Goal: Task Accomplishment & Management: Use online tool/utility

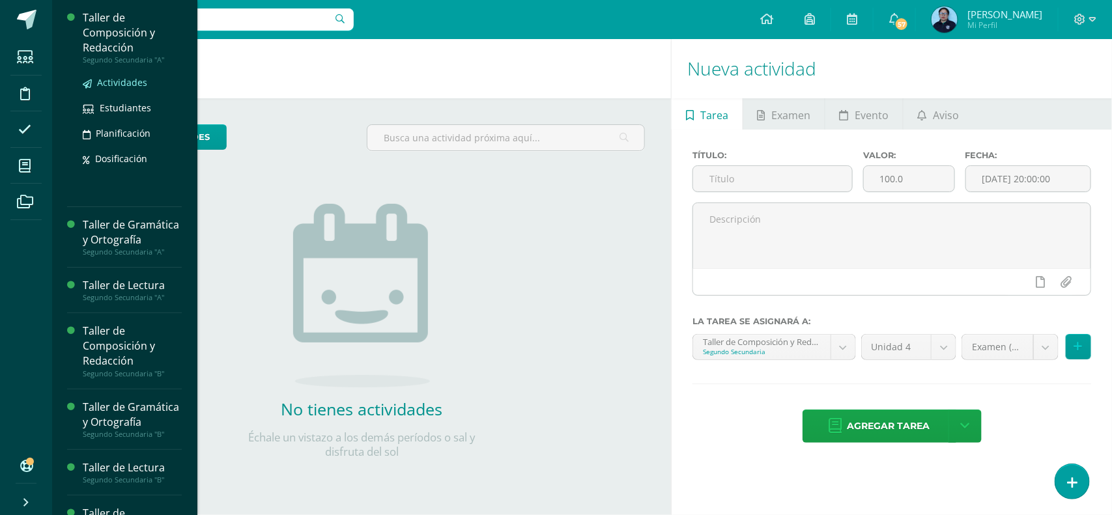
click at [112, 83] on span "Actividades" at bounding box center [122, 82] width 50 height 12
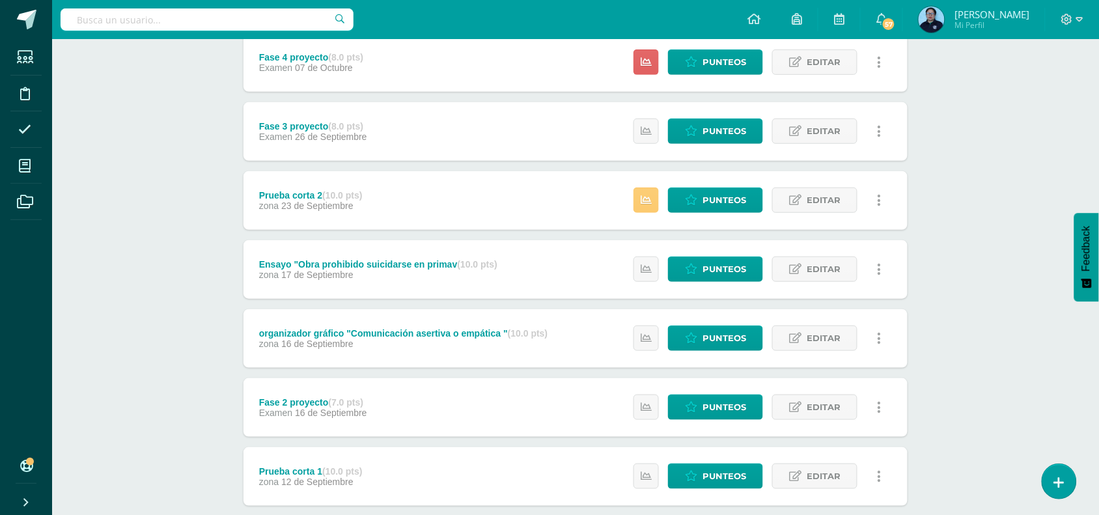
scroll to position [189, 0]
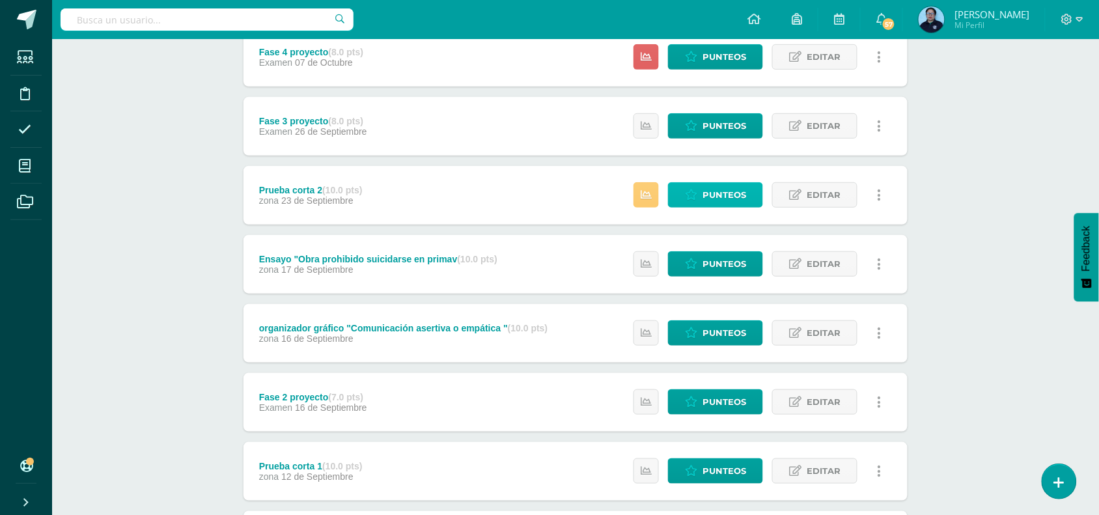
click at [697, 193] on icon at bounding box center [691, 194] width 12 height 11
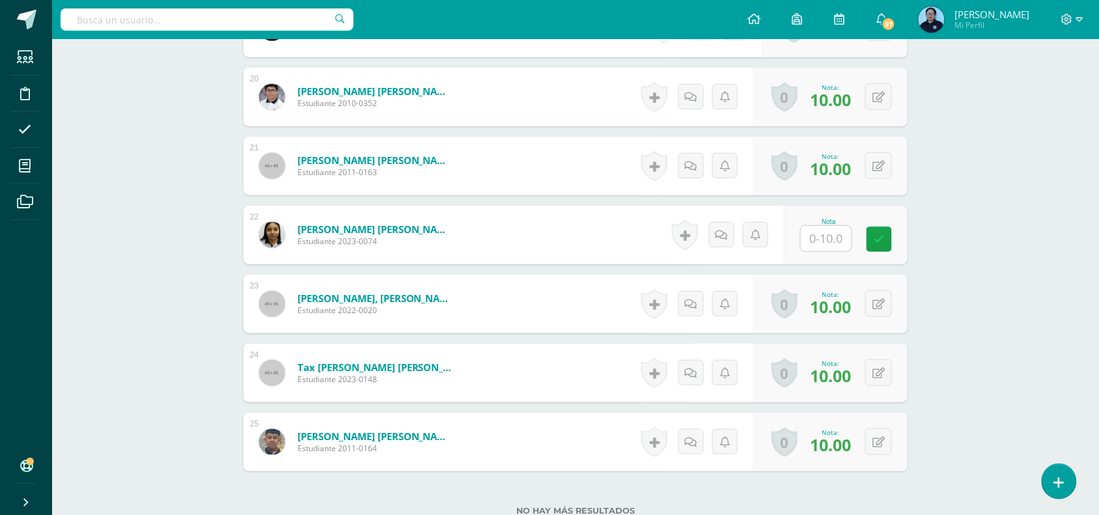
scroll to position [1708, 0]
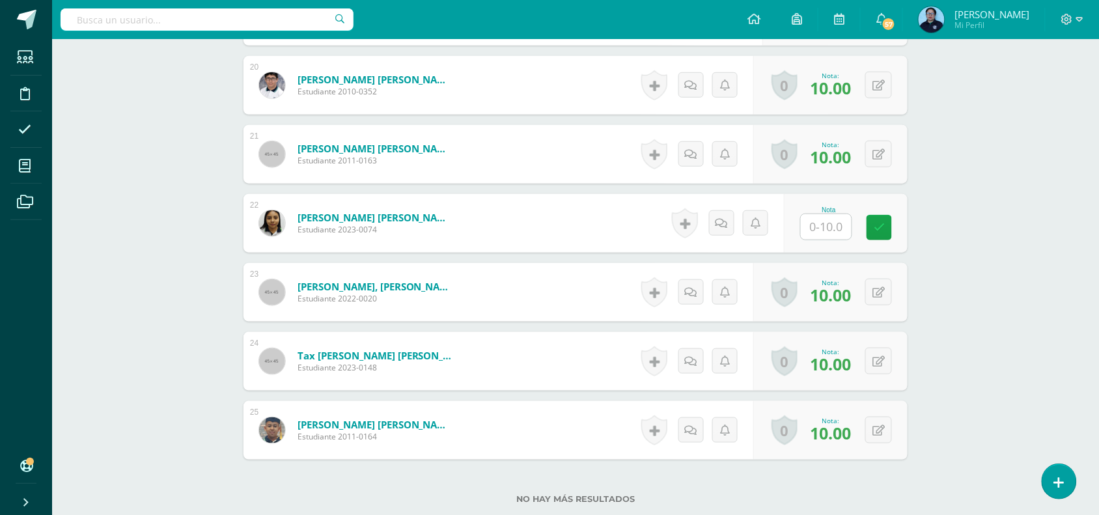
click at [824, 230] on input "text" at bounding box center [826, 226] width 51 height 25
type input "8"
click at [901, 221] on link at bounding box center [889, 228] width 26 height 26
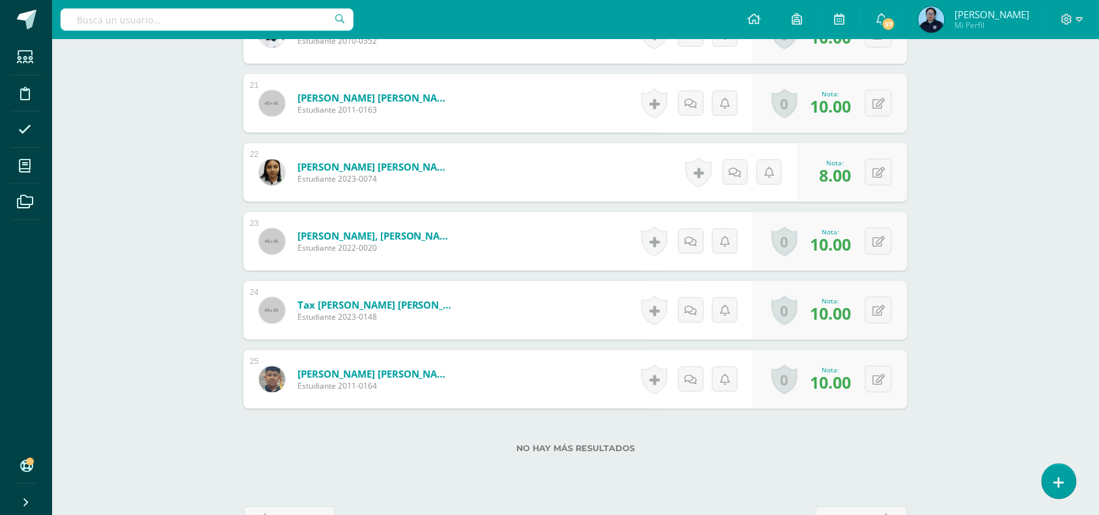
scroll to position [1802, 0]
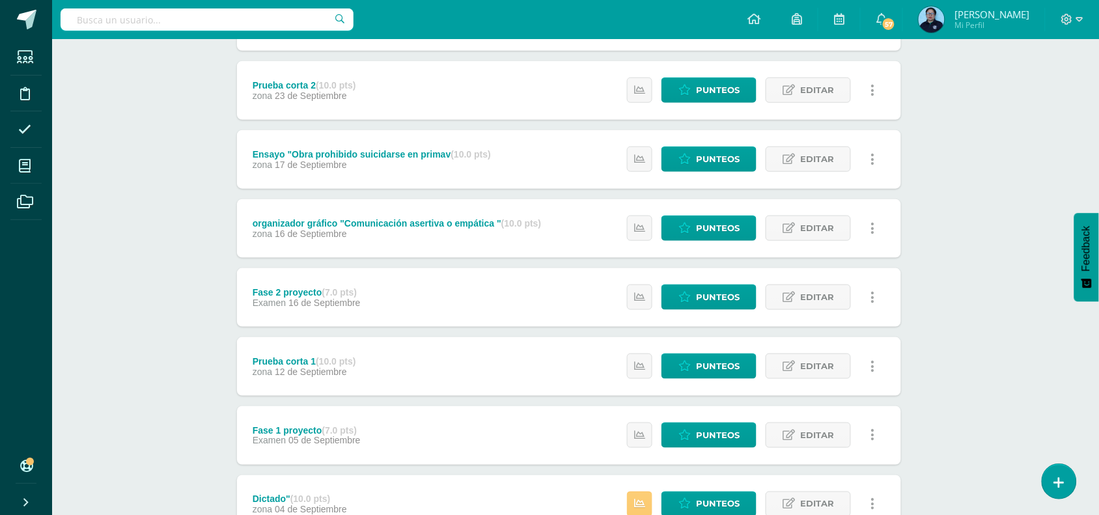
scroll to position [462, 7]
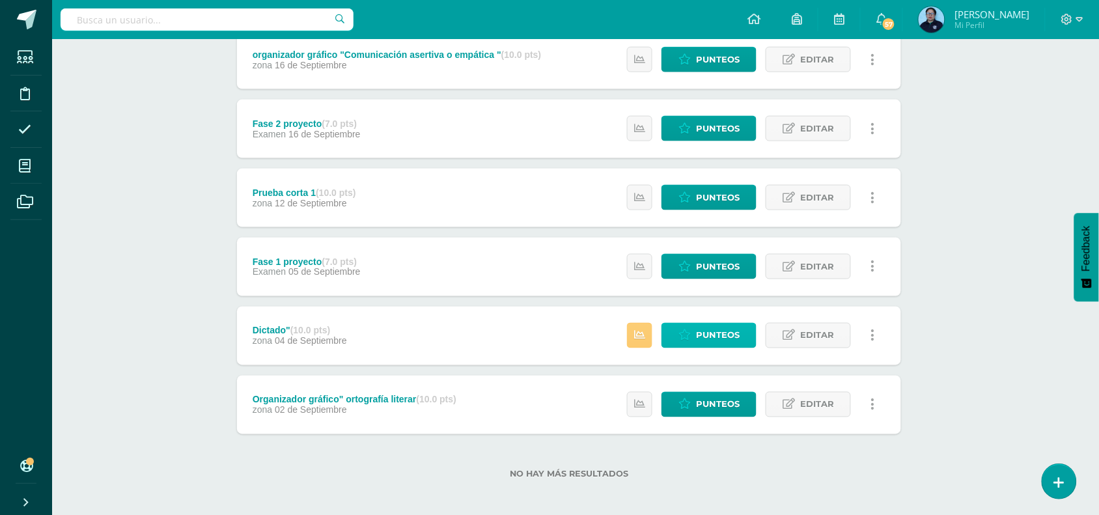
click at [710, 345] on span "Punteos" at bounding box center [718, 336] width 44 height 24
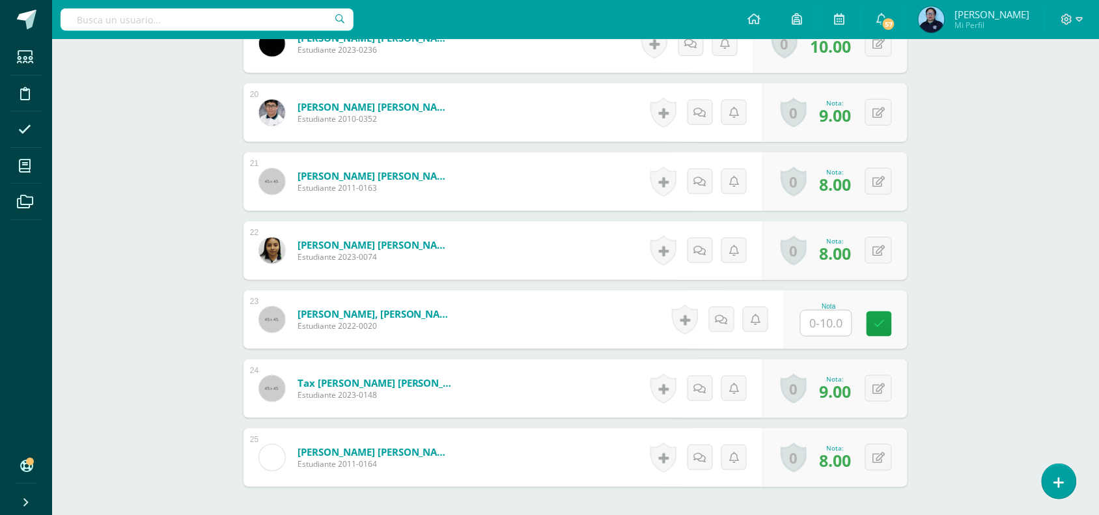
scroll to position [1701, 0]
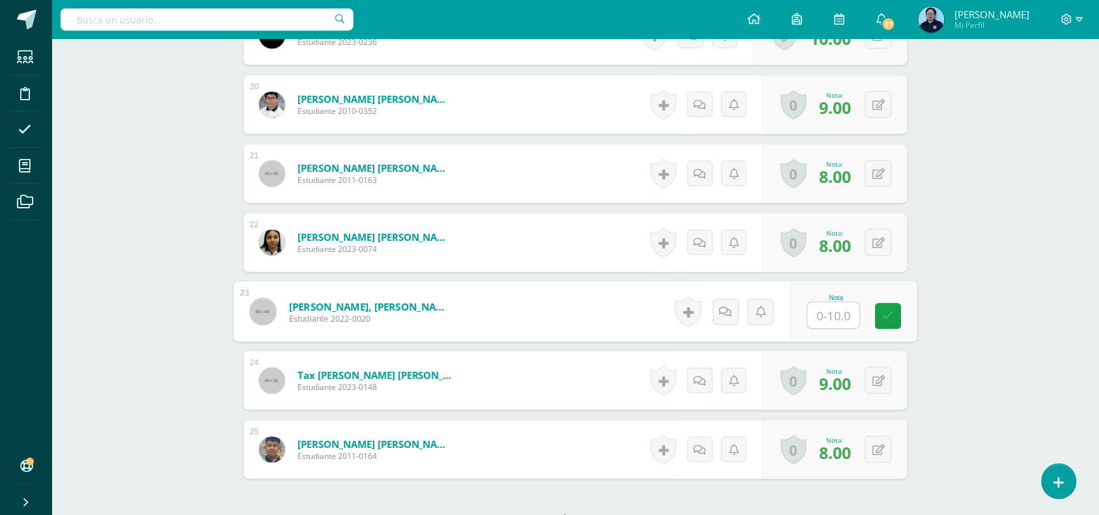
click at [815, 318] on input "text" at bounding box center [834, 316] width 52 height 26
type input "7"
click at [884, 316] on icon at bounding box center [889, 316] width 12 height 11
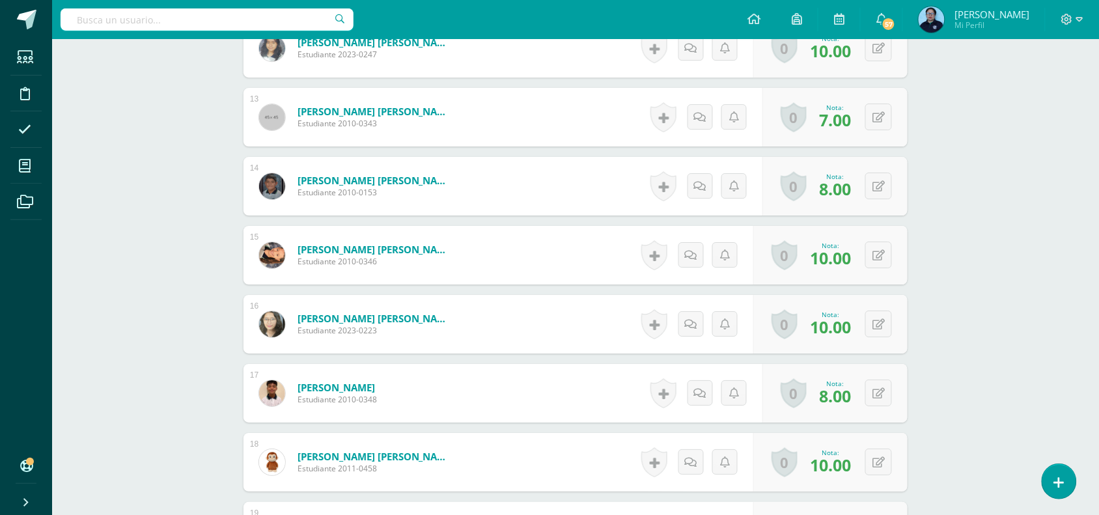
scroll to position [218, 0]
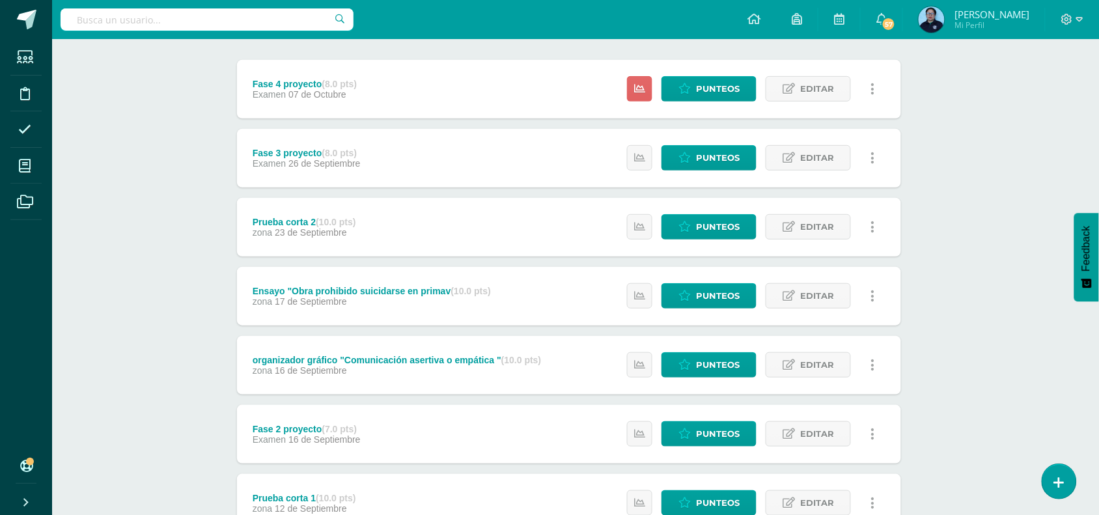
scroll to position [0, 7]
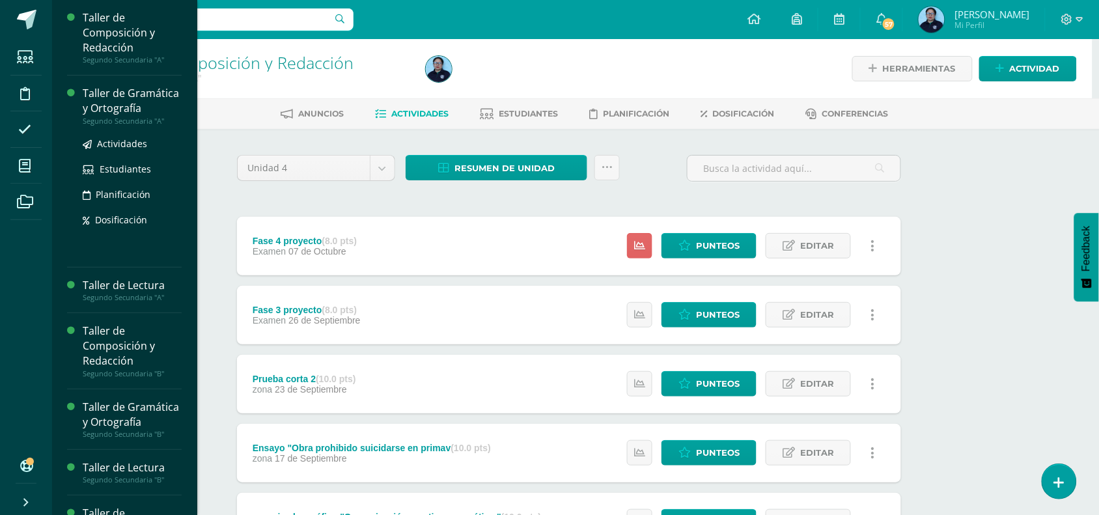
click at [107, 106] on div "Taller de Gramática y Ortografía" at bounding box center [132, 101] width 99 height 30
click at [119, 150] on span "Actividades" at bounding box center [122, 143] width 50 height 12
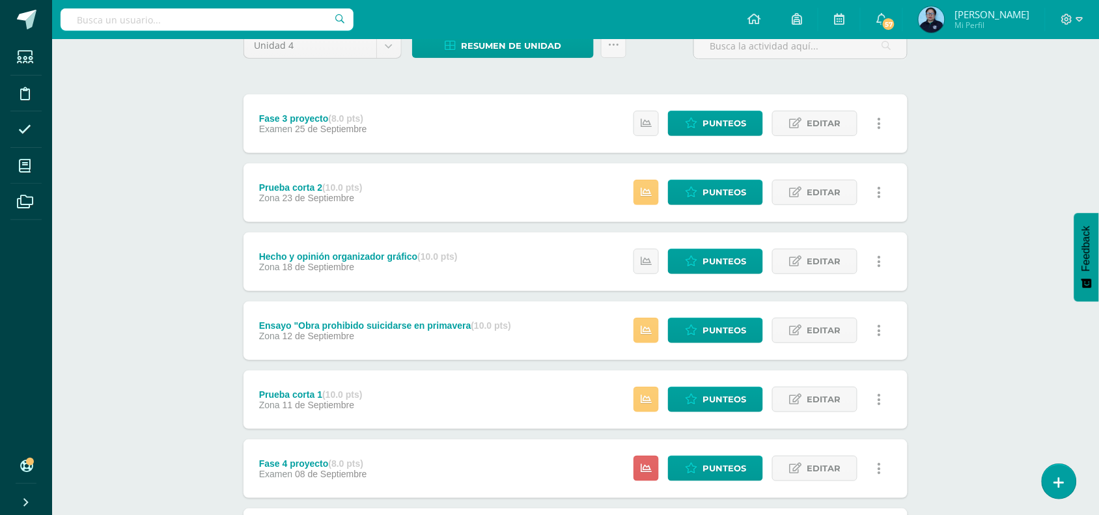
scroll to position [126, 0]
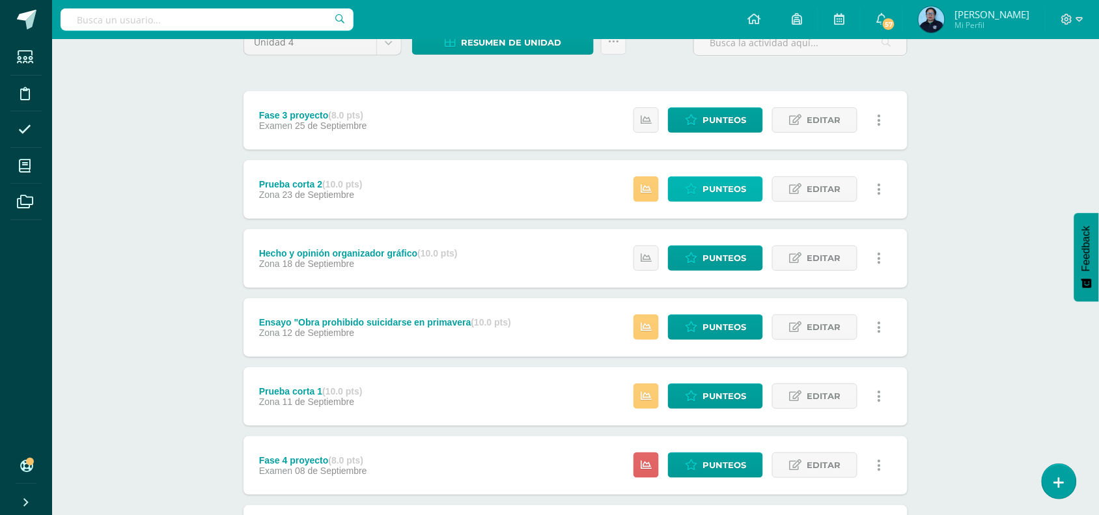
click at [720, 182] on span "Punteos" at bounding box center [725, 189] width 44 height 24
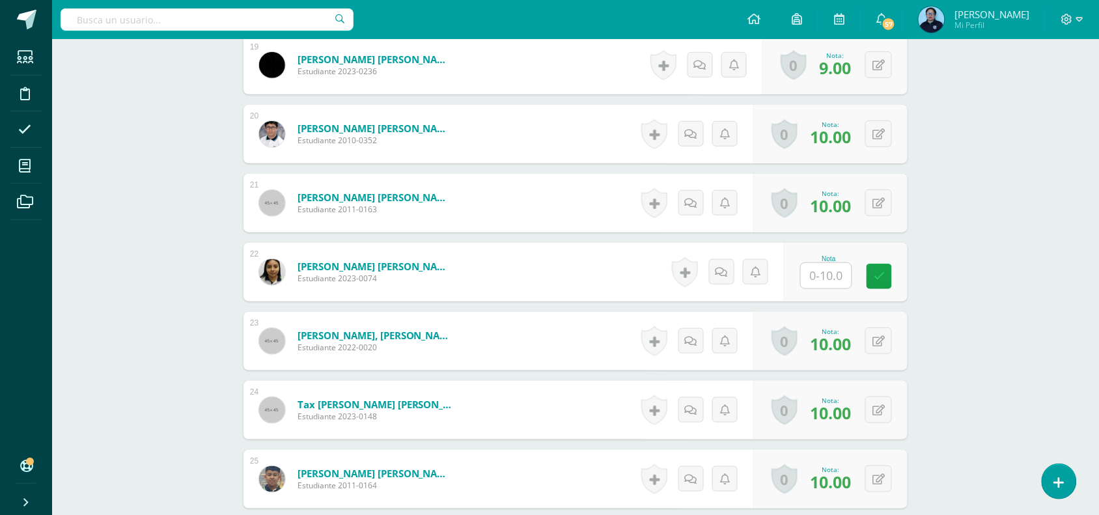
scroll to position [1675, 0]
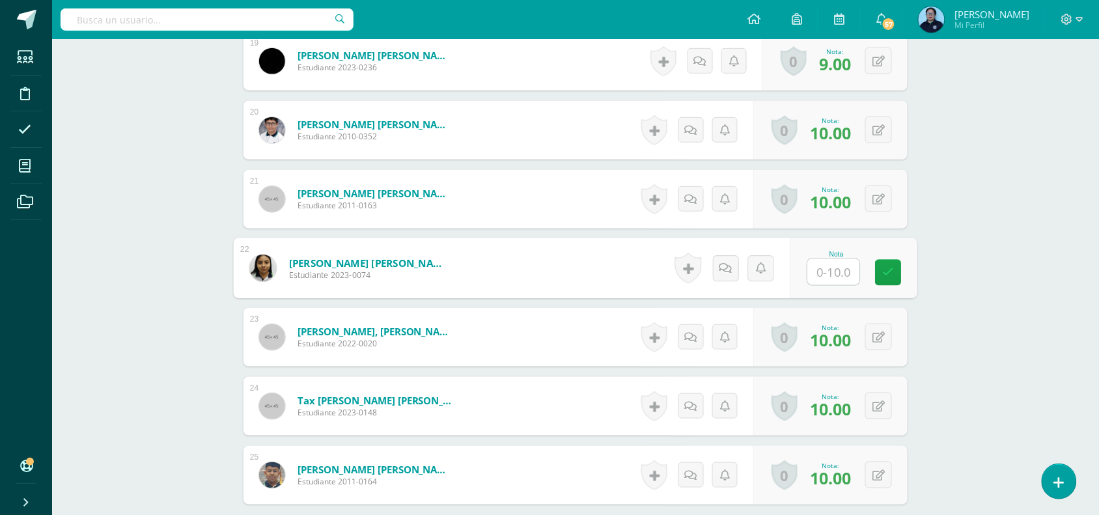
click at [822, 267] on input "text" at bounding box center [834, 272] width 52 height 26
click at [887, 269] on icon at bounding box center [889, 272] width 12 height 11
type input "8.00"
click at [887, 269] on icon at bounding box center [888, 267] width 13 height 11
click at [854, 275] on icon at bounding box center [853, 272] width 12 height 11
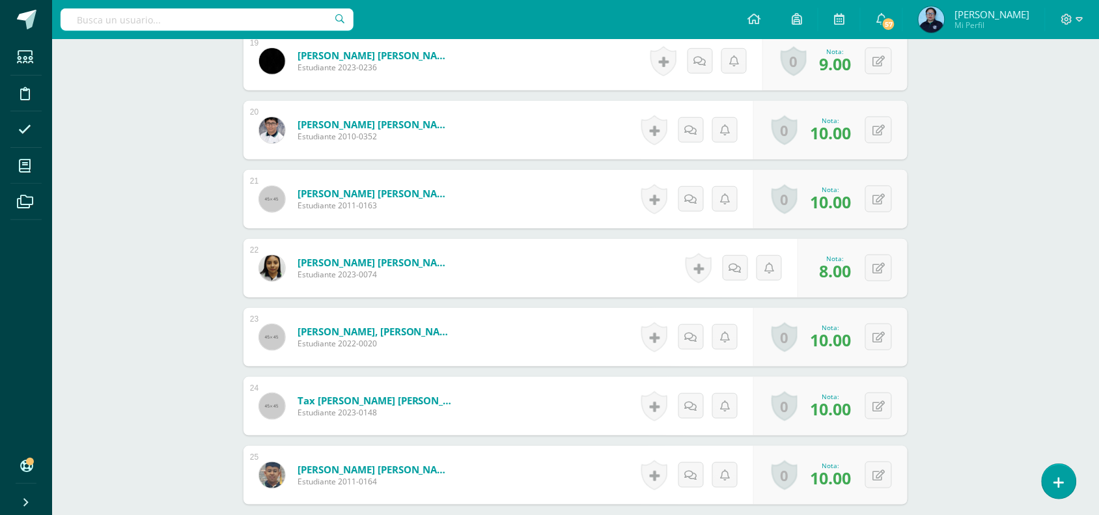
scroll to position [1814, 0]
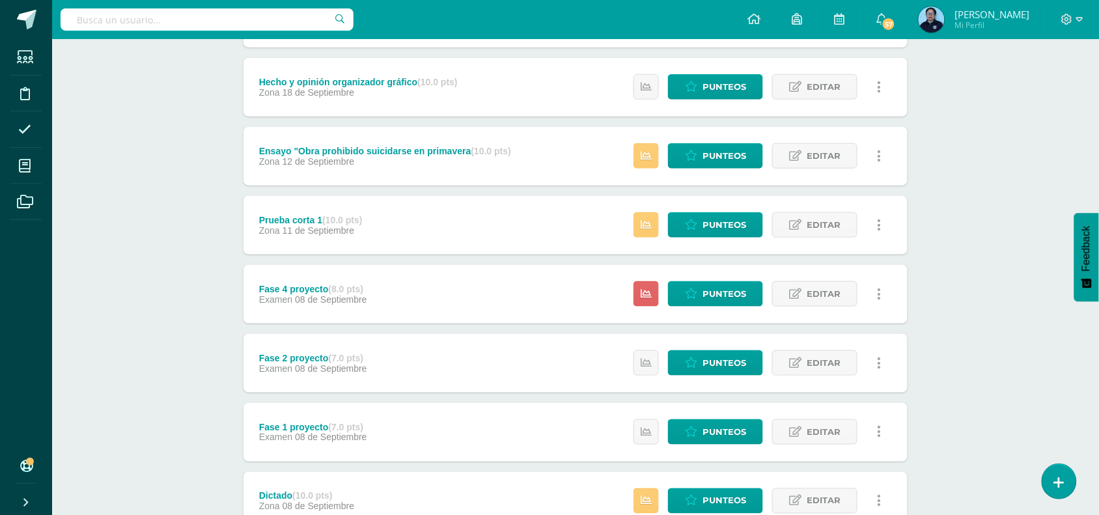
scroll to position [298, 0]
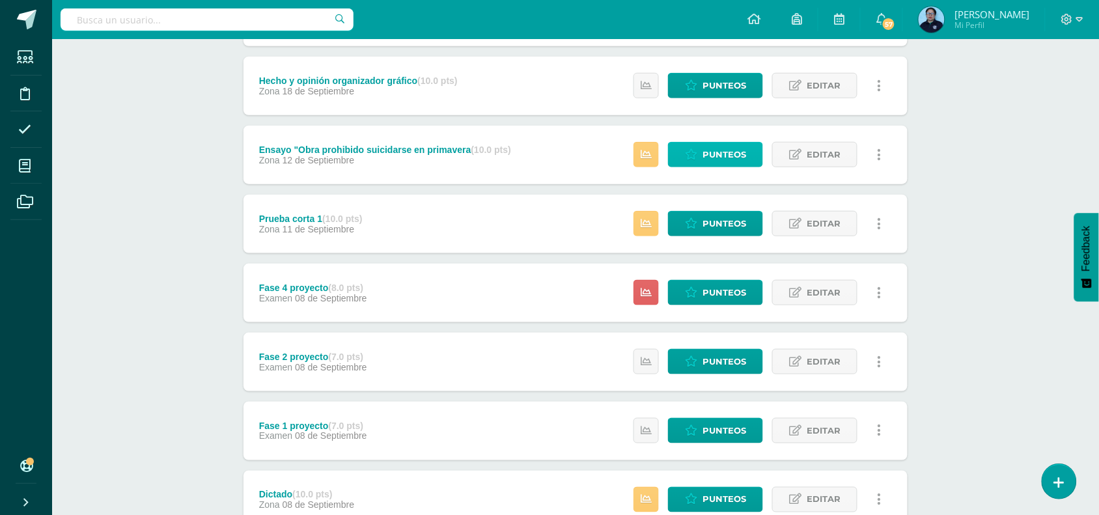
click at [701, 148] on link "Punteos" at bounding box center [715, 154] width 95 height 25
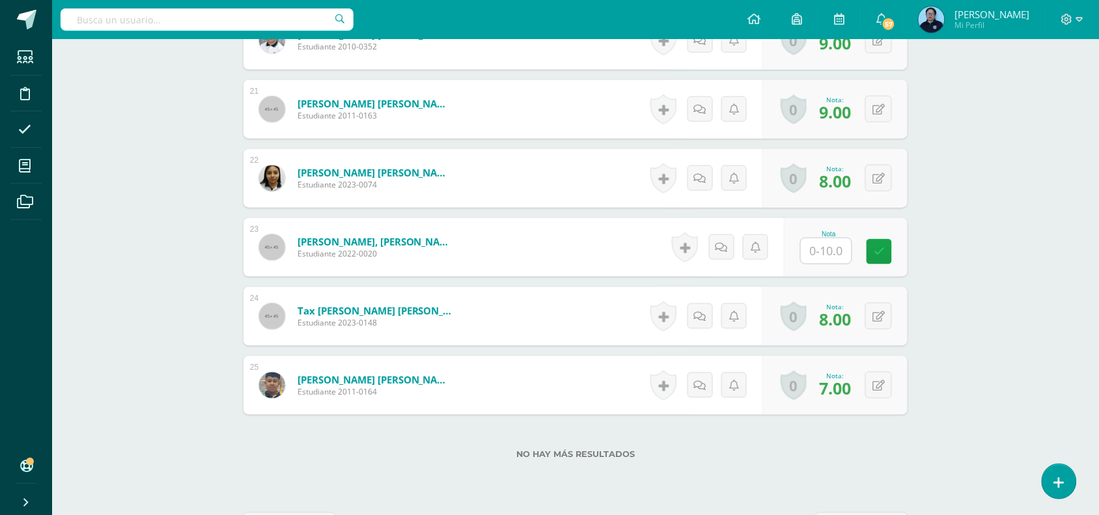
scroll to position [1782, 0]
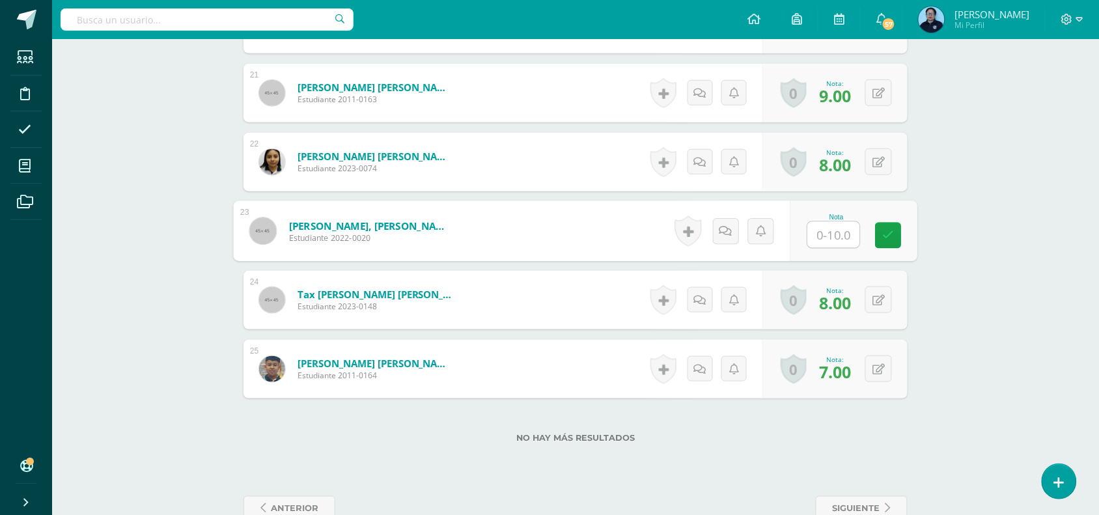
click at [837, 233] on input "text" at bounding box center [834, 235] width 52 height 26
type input "7"
click at [891, 233] on icon at bounding box center [889, 235] width 12 height 11
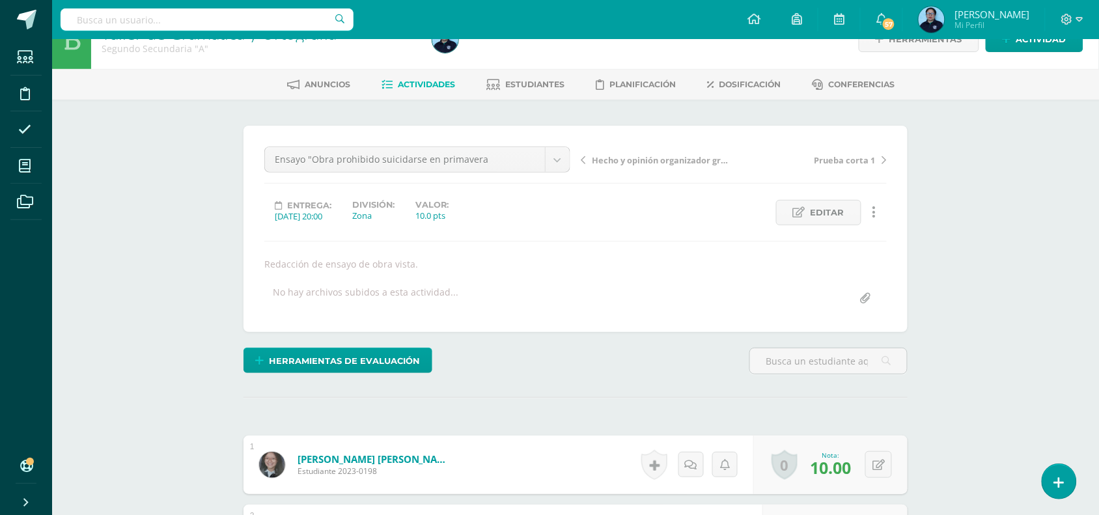
scroll to position [0, 0]
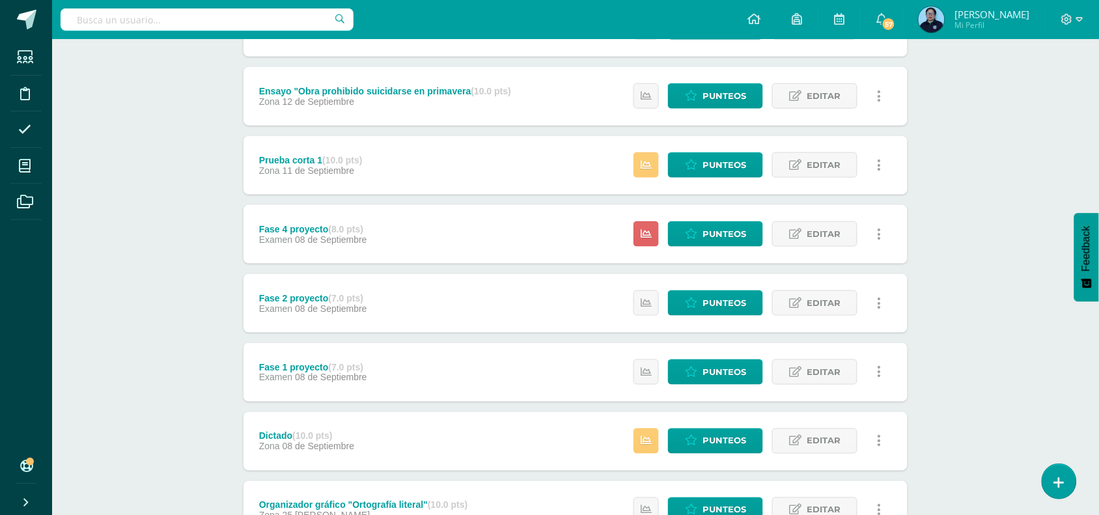
scroll to position [359, 0]
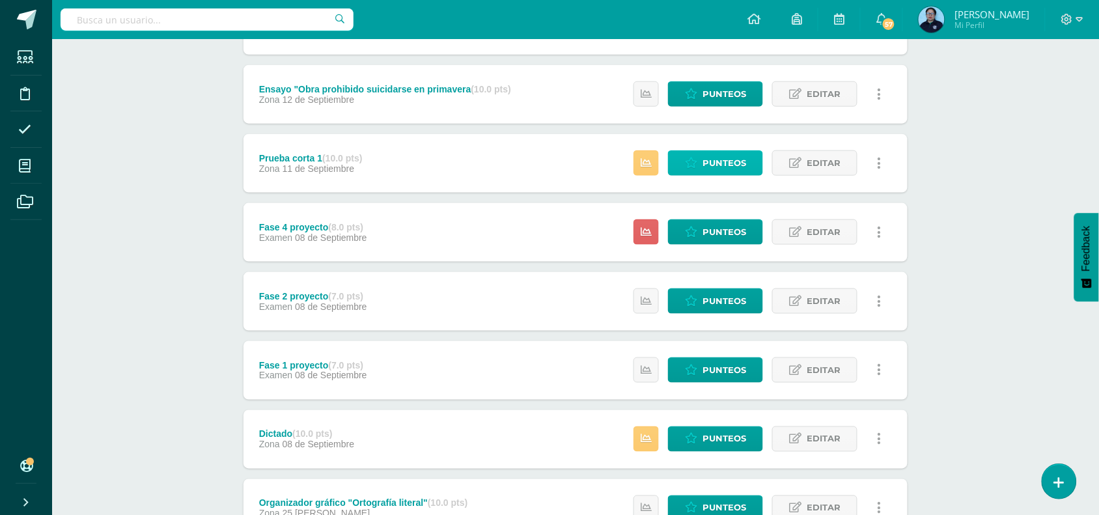
click at [712, 156] on span "Punteos" at bounding box center [725, 163] width 44 height 24
click at [710, 165] on span "Punteos" at bounding box center [725, 163] width 44 height 24
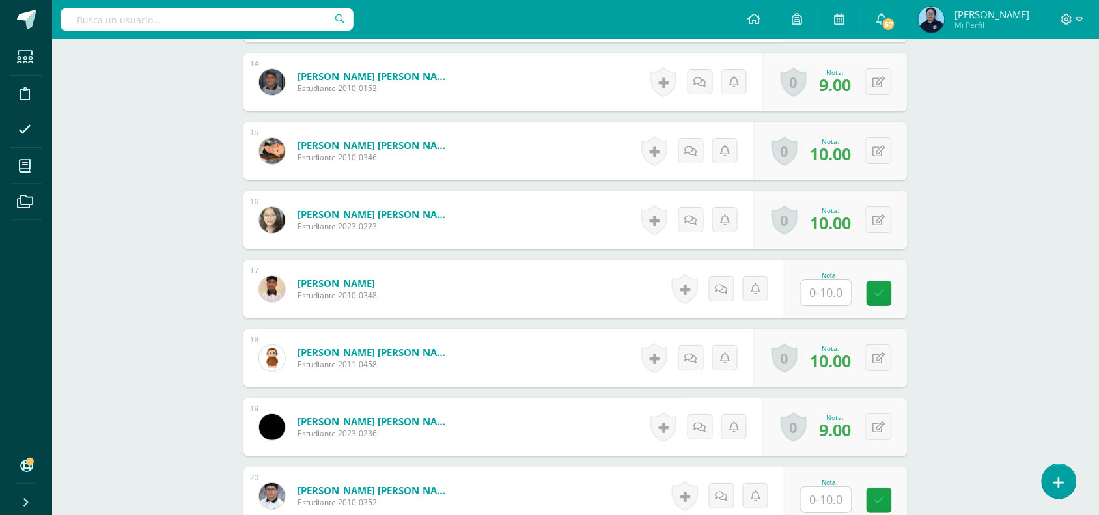
scroll to position [1208, 0]
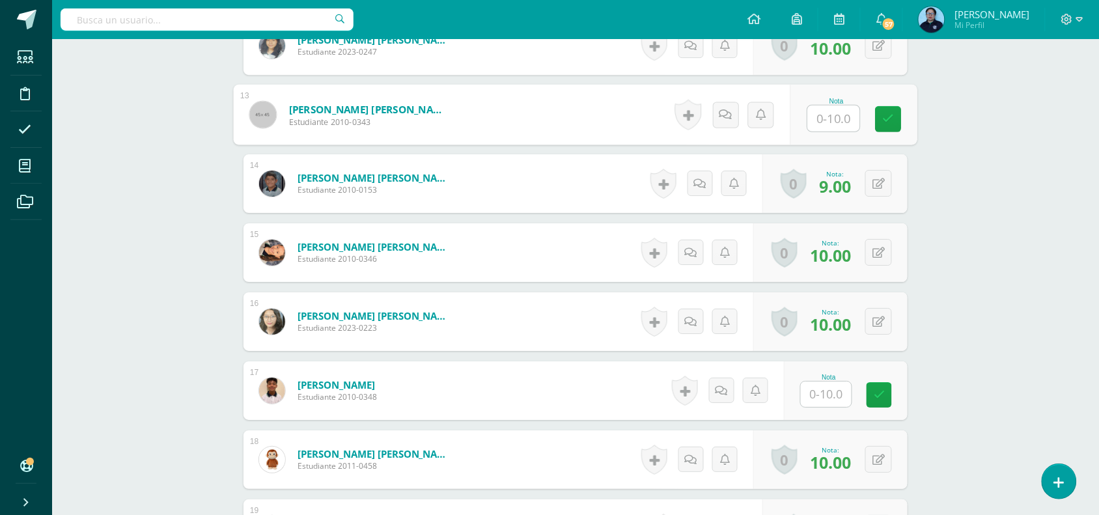
click at [839, 118] on input "text" at bounding box center [834, 118] width 52 height 26
type input "9"
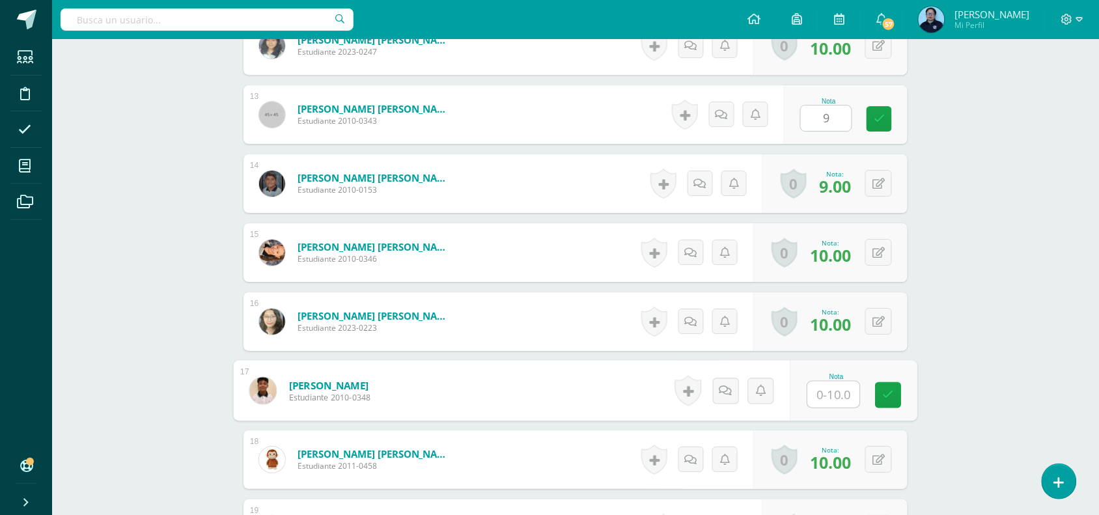
click at [834, 397] on input "text" at bounding box center [834, 395] width 52 height 26
type input "9"
click at [899, 397] on link at bounding box center [889, 395] width 26 height 26
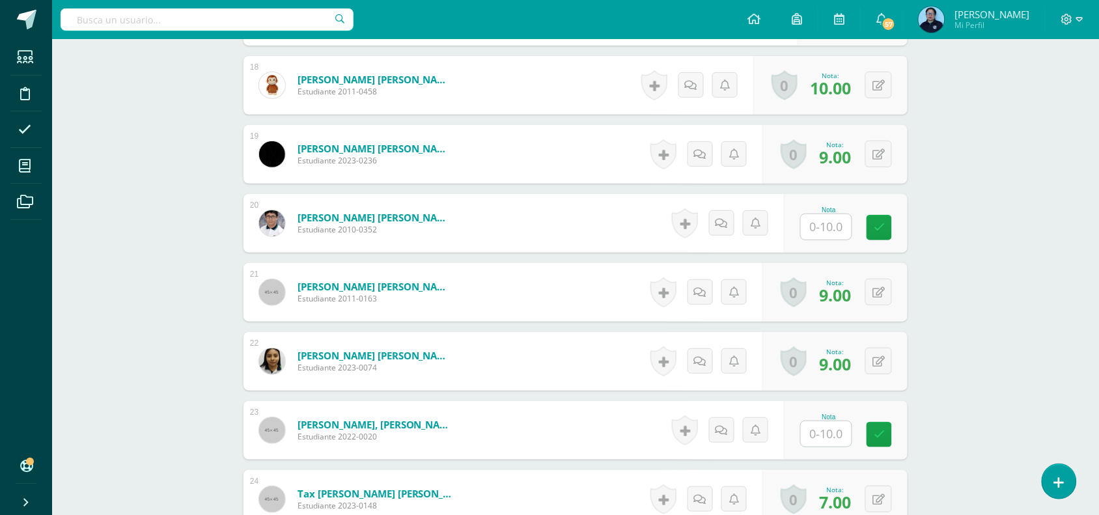
scroll to position [1617, 0]
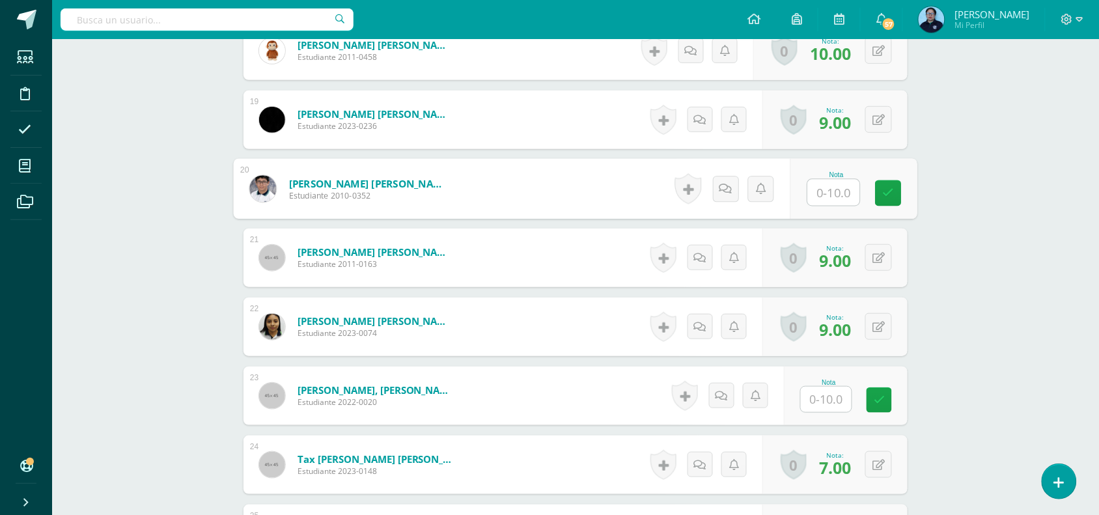
click at [829, 194] on input "text" at bounding box center [834, 193] width 52 height 26
type input "10"
click at [893, 188] on icon at bounding box center [889, 193] width 12 height 11
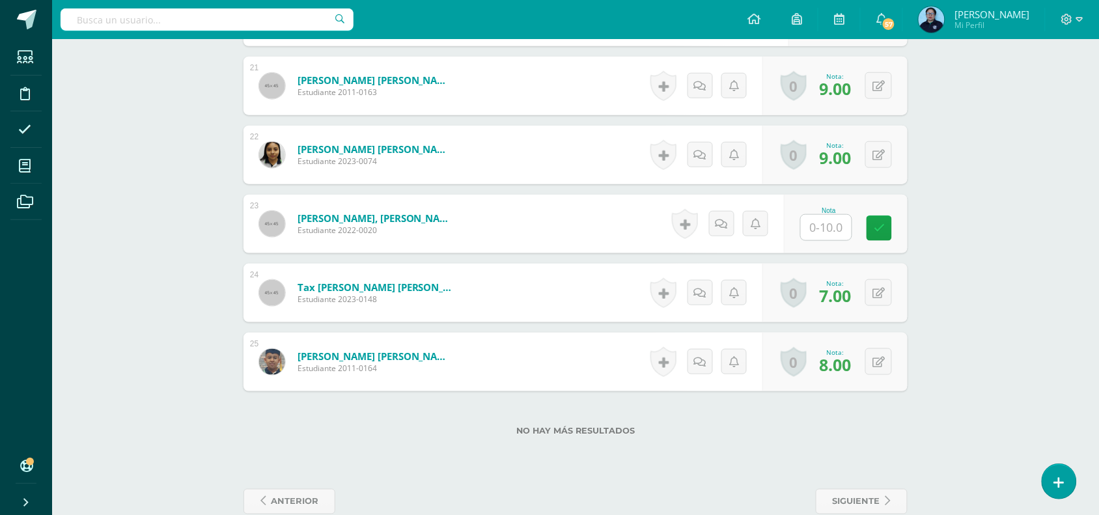
scroll to position [1814, 0]
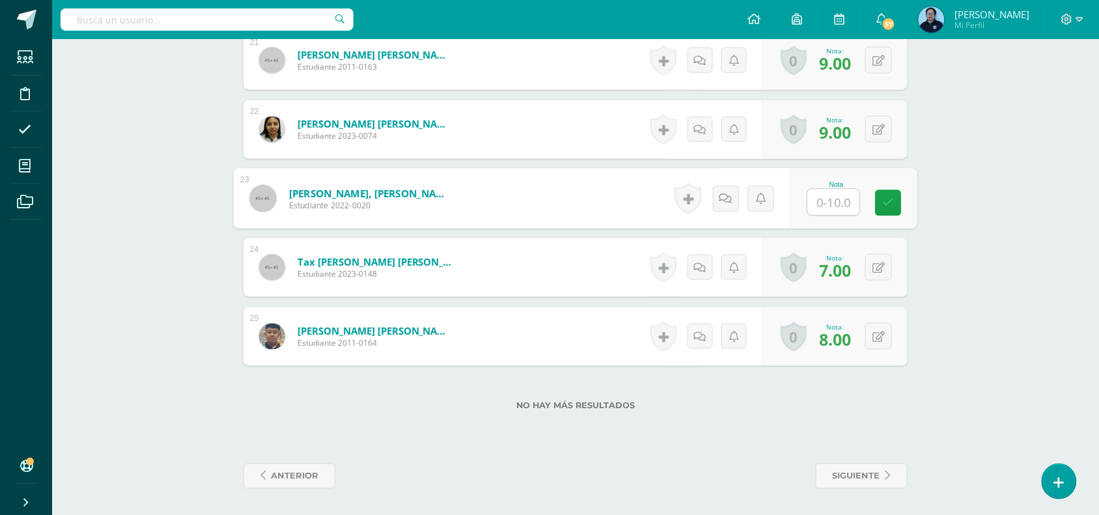
click at [831, 204] on input "text" at bounding box center [834, 202] width 52 height 26
type input "7"
click at [899, 201] on link at bounding box center [889, 203] width 26 height 26
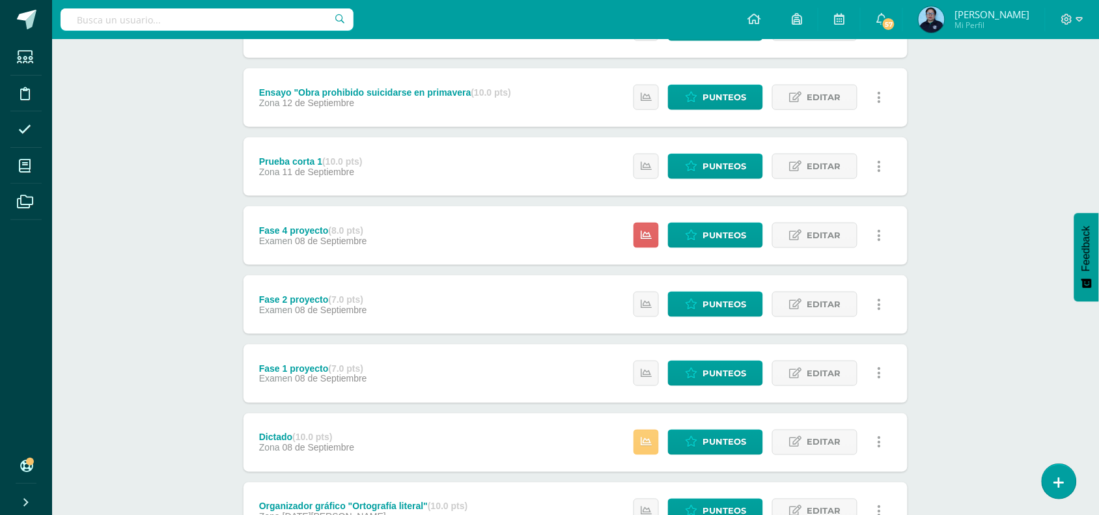
scroll to position [462, 0]
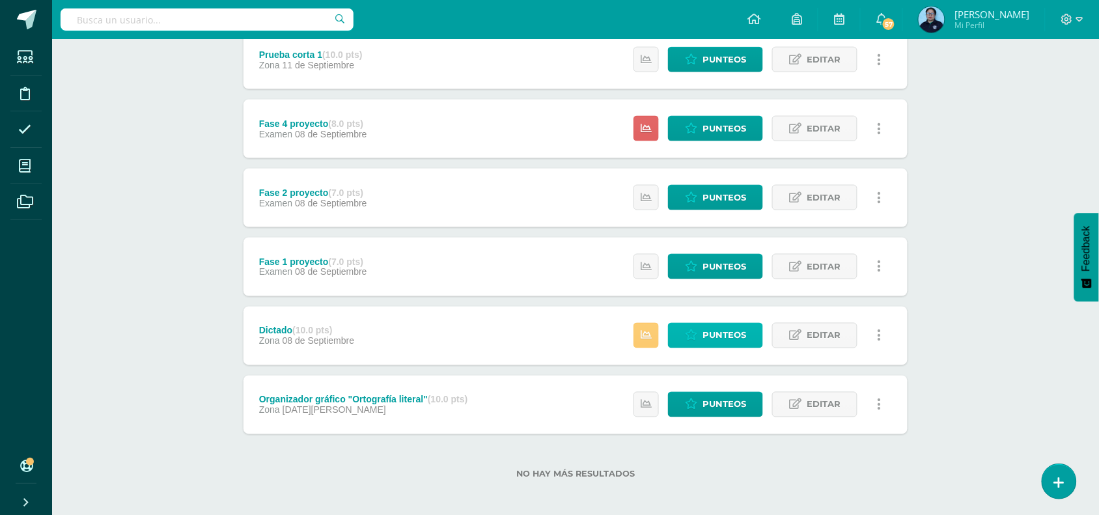
click at [701, 339] on link "Punteos" at bounding box center [715, 335] width 95 height 25
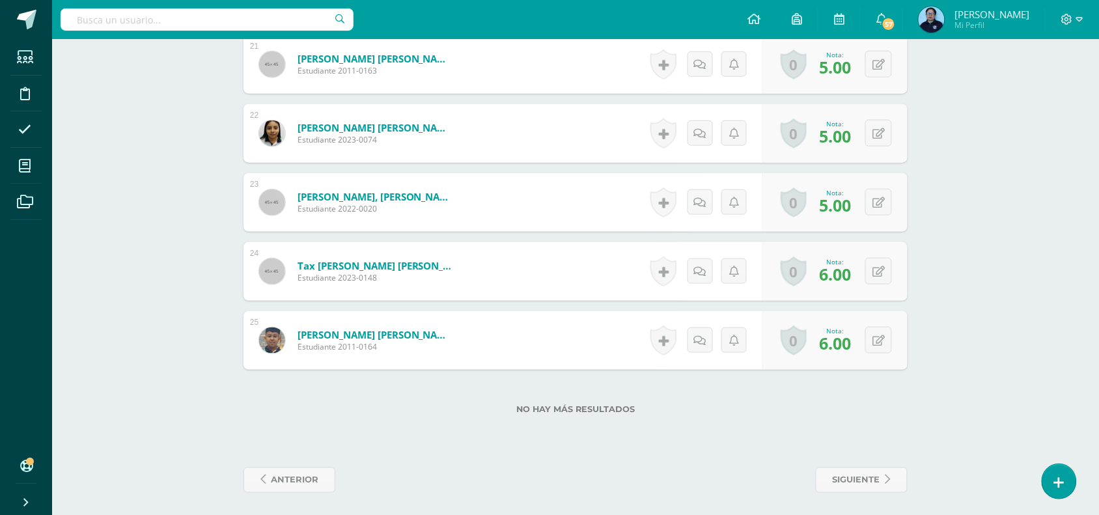
scroll to position [1814, 0]
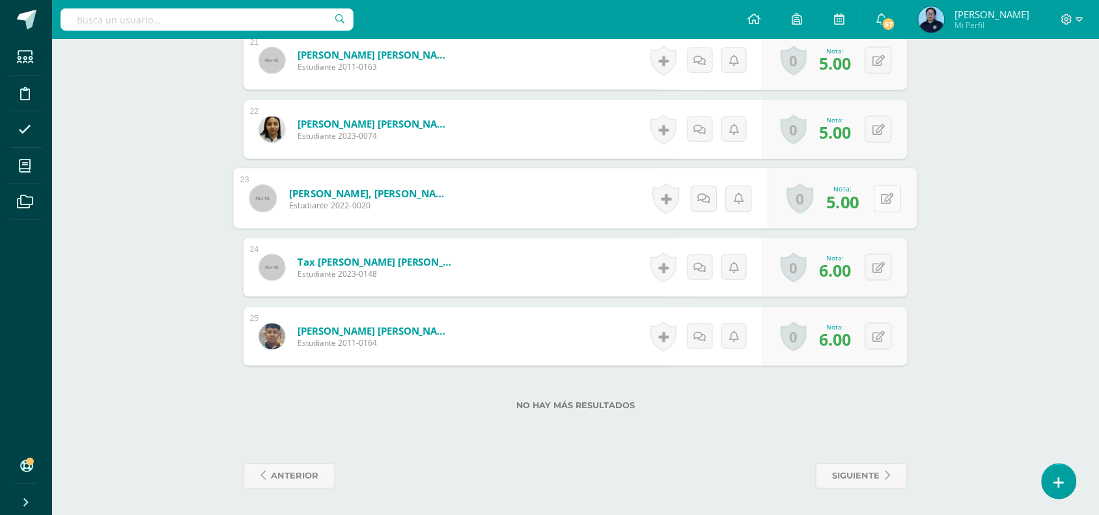
click at [876, 193] on button at bounding box center [887, 198] width 27 height 27
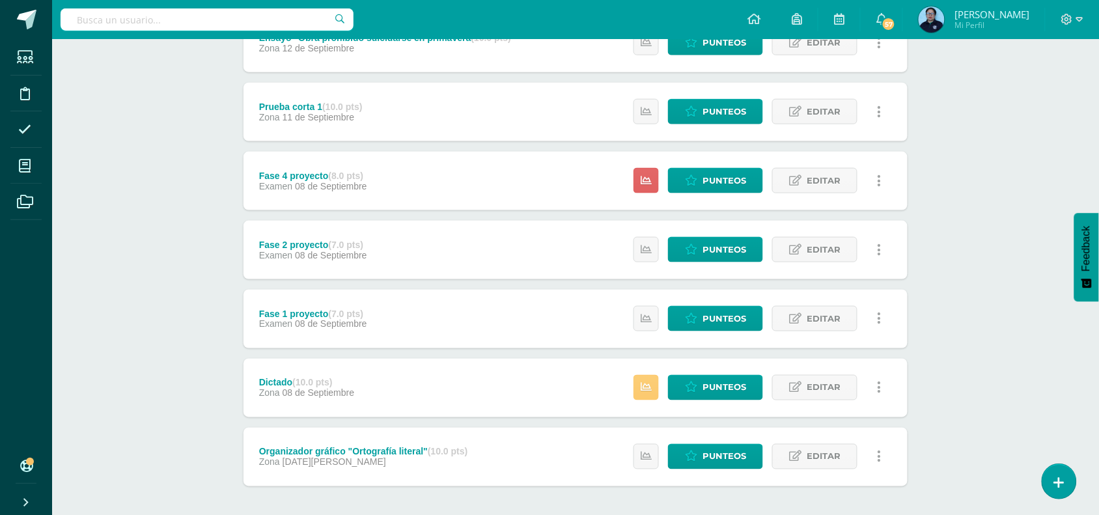
scroll to position [462, 0]
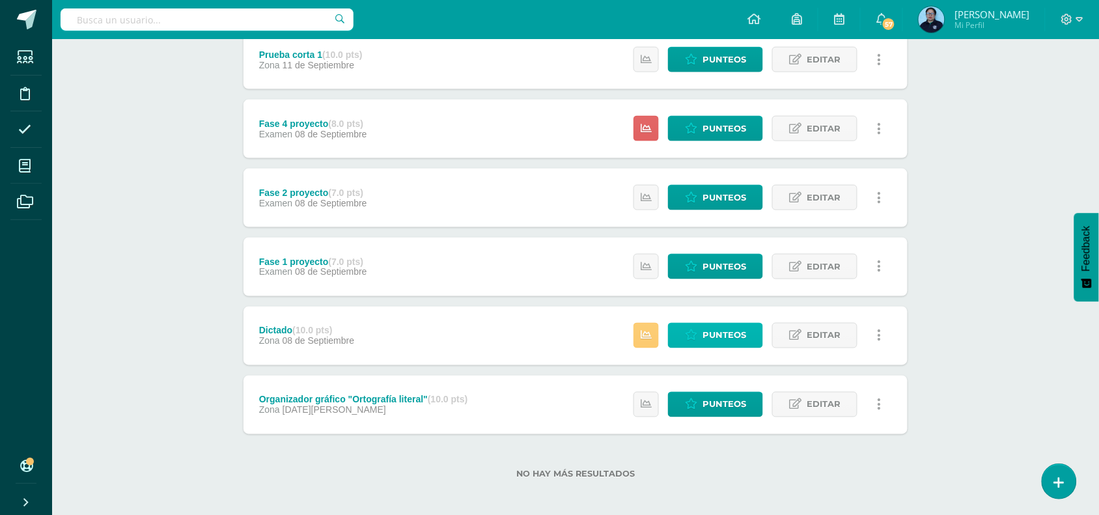
click at [723, 339] on span "Punteos" at bounding box center [725, 336] width 44 height 24
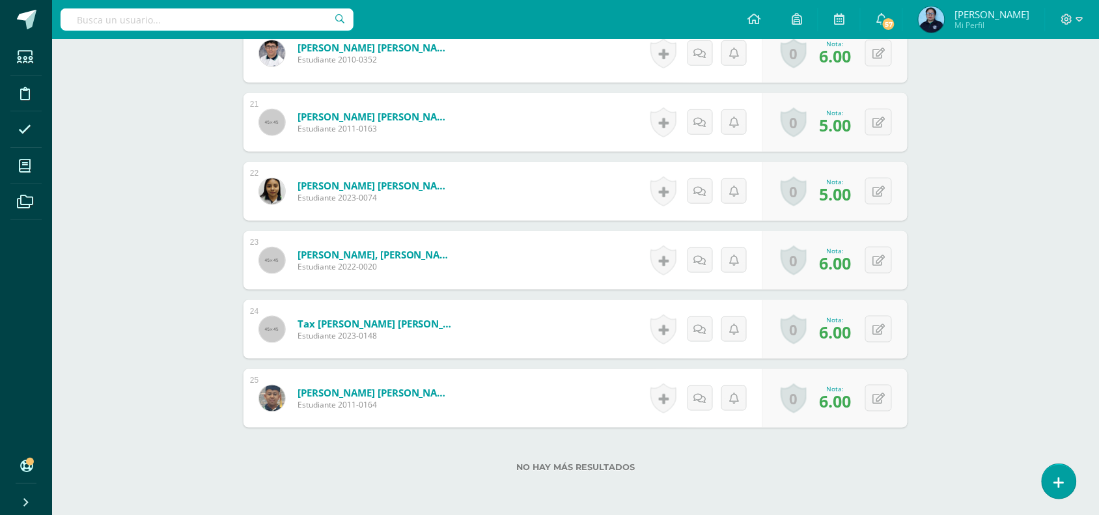
scroll to position [1814, 0]
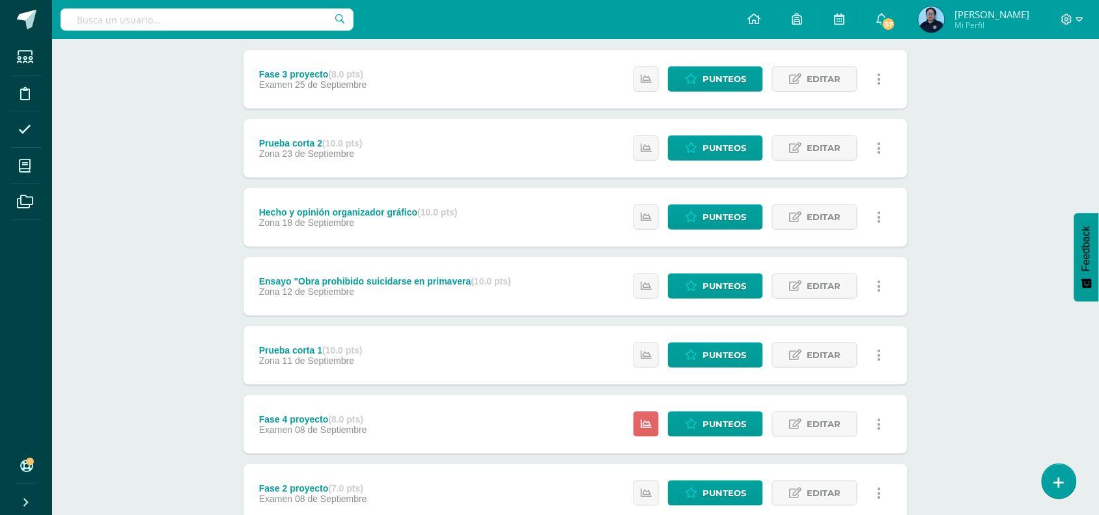
scroll to position [462, 0]
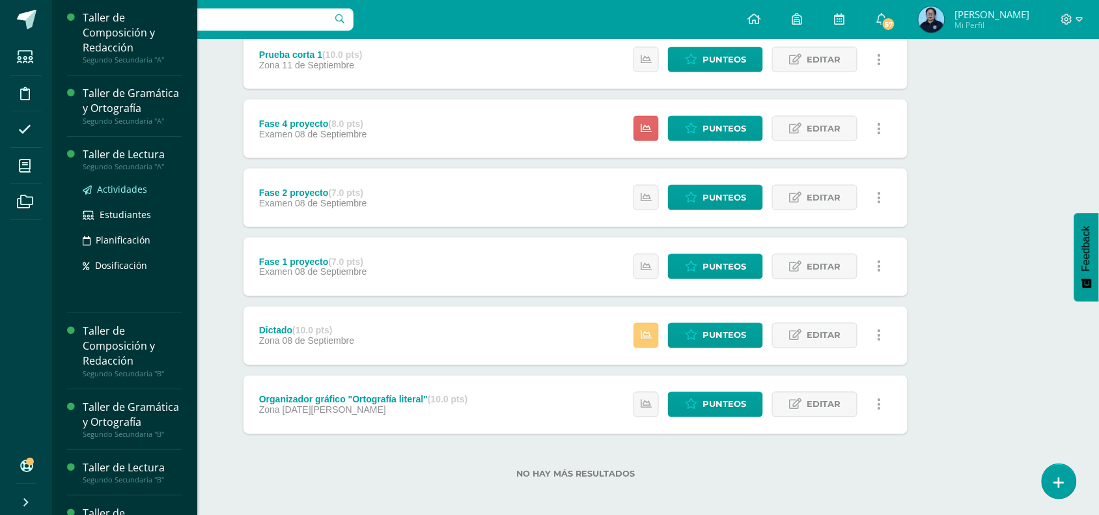
click at [111, 195] on span "Actividades" at bounding box center [122, 189] width 50 height 12
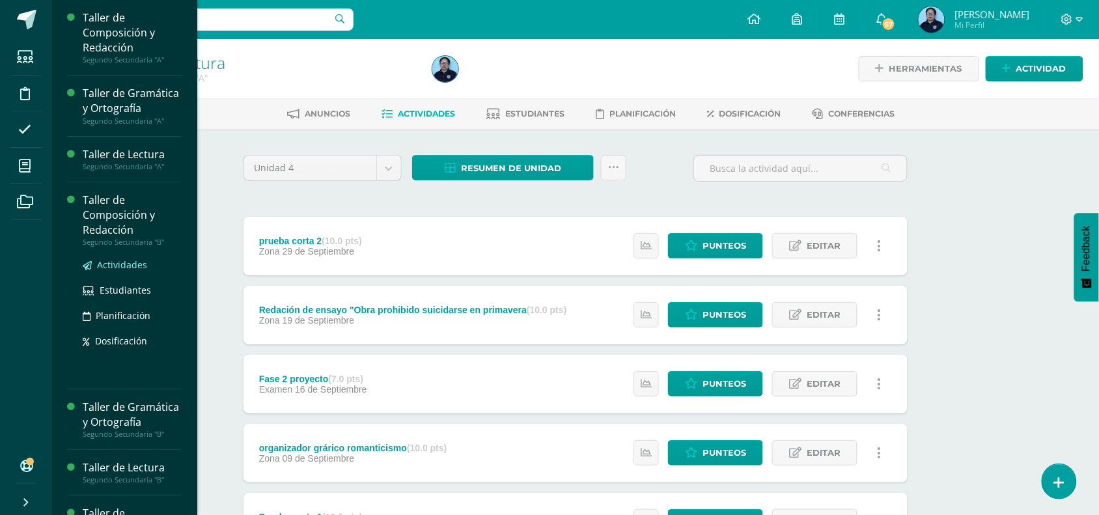
click at [111, 271] on span "Actividades" at bounding box center [122, 265] width 50 height 12
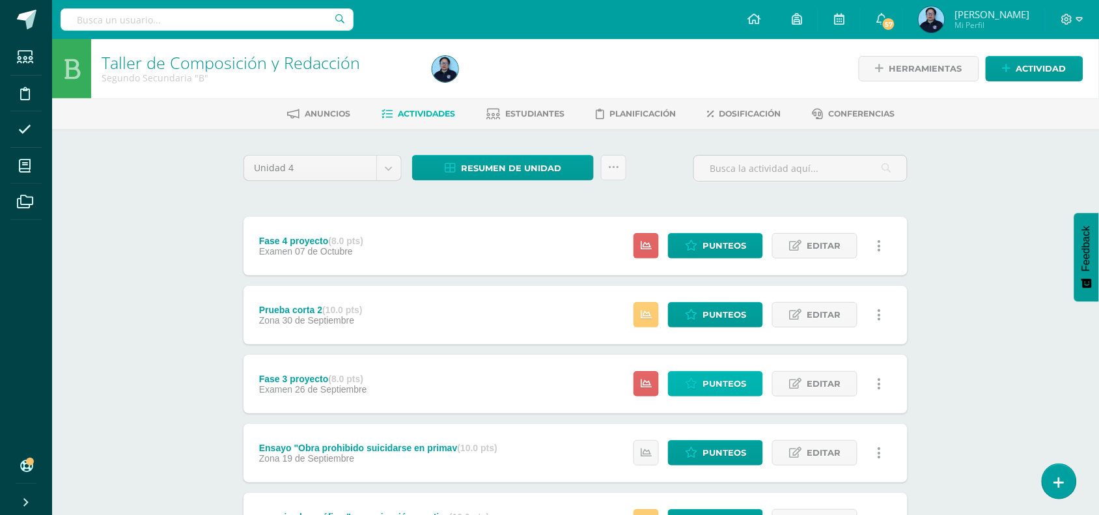
click at [730, 382] on span "Punteos" at bounding box center [725, 384] width 44 height 24
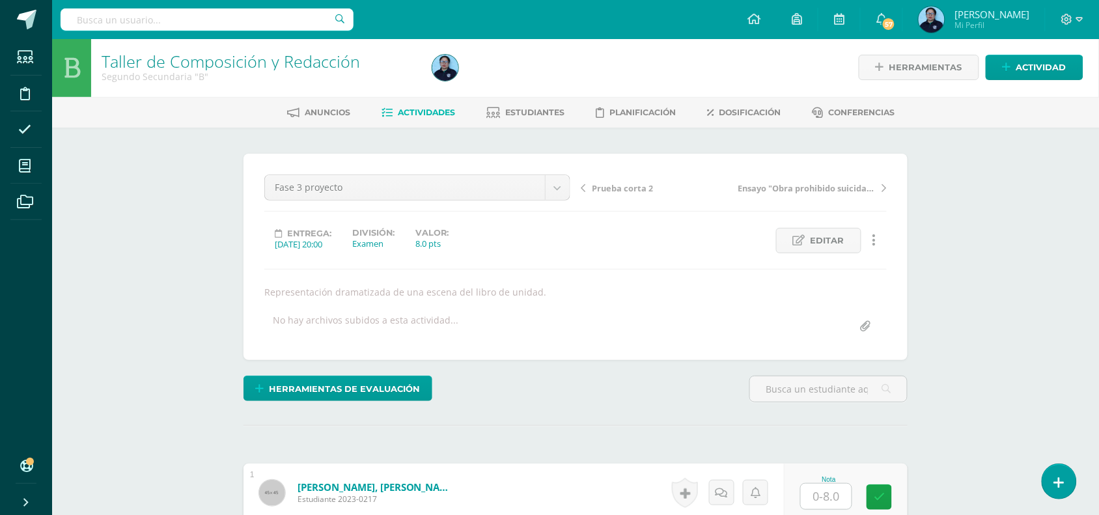
scroll to position [2, 0]
